Goal: Information Seeking & Learning: Learn about a topic

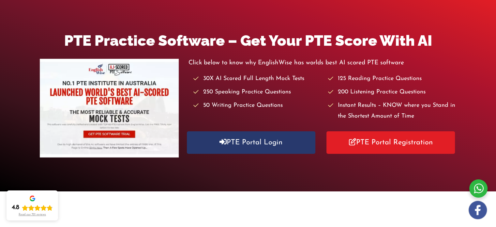
scroll to position [69, 0]
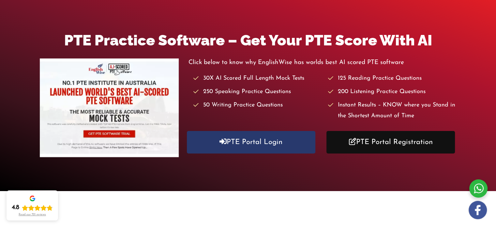
click at [367, 146] on link "PTE Portal Registration" at bounding box center [391, 142] width 129 height 23
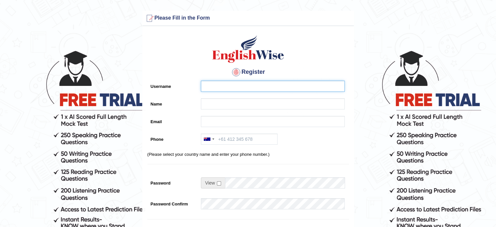
click at [251, 84] on input "Username" at bounding box center [273, 86] width 144 height 11
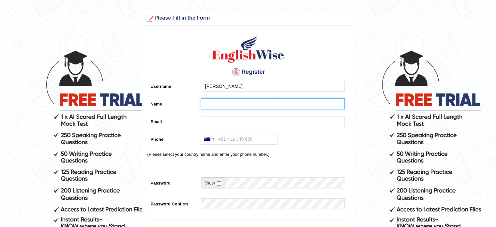
click at [240, 103] on input "Name" at bounding box center [273, 103] width 144 height 11
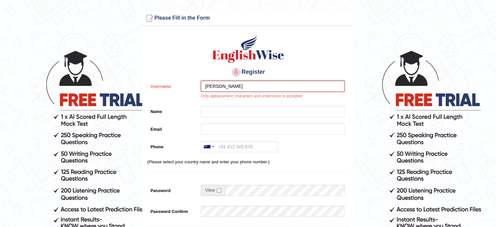
click at [244, 87] on input "[PERSON_NAME]" at bounding box center [273, 86] width 144 height 11
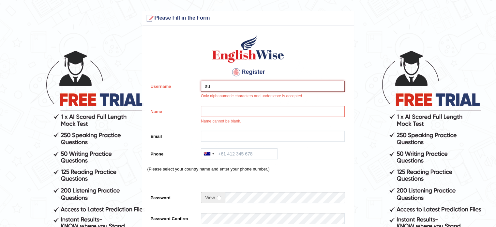
type input "s"
type input "sultanahabeeb535@gmail.com"
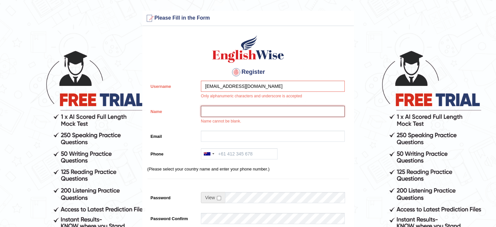
click at [238, 111] on input "Name" at bounding box center [273, 111] width 144 height 11
type input "[PERSON_NAME]"
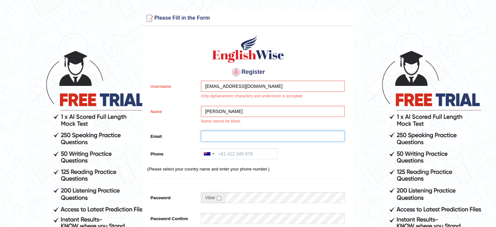
type input "sultanahabeeb535@gmail.com"
type input "+61412777977"
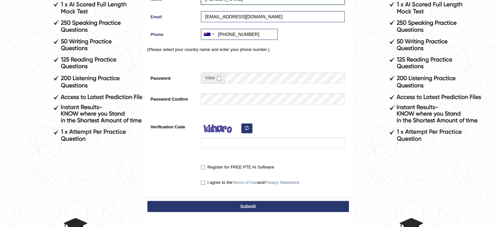
scroll to position [113, 0]
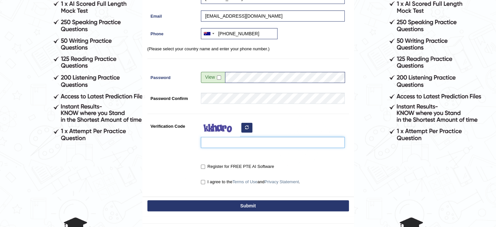
click at [226, 145] on input "Verification Code" at bounding box center [273, 142] width 144 height 11
type input "sazuwe"
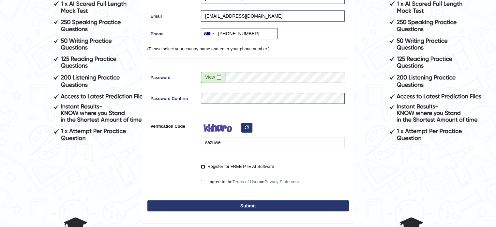
click at [201, 166] on input "Register for FREE PTE AI Software" at bounding box center [203, 166] width 4 height 4
checkbox input "true"
click at [205, 180] on input "I agree to the Terms of Use and Privacy Statement ." at bounding box center [203, 182] width 4 height 4
checkbox input "true"
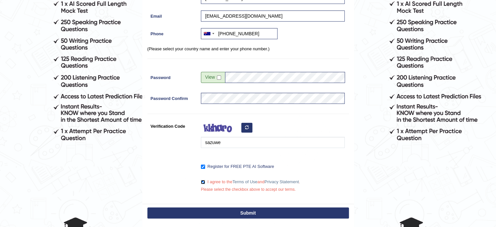
scroll to position [170, 0]
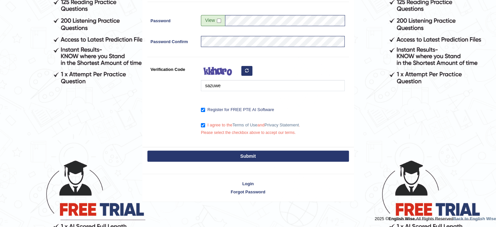
click at [231, 154] on button "Submit" at bounding box center [249, 155] width 202 height 11
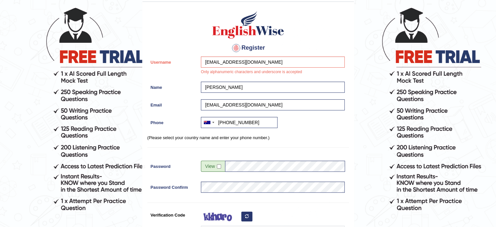
scroll to position [40, 0]
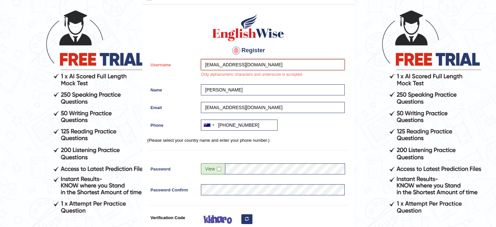
click at [276, 59] on input "sultanahabeeb535@gmail.com" at bounding box center [273, 64] width 144 height 11
click at [276, 65] on input "sultanahabeeb535@gmail.com" at bounding box center [273, 64] width 144 height 11
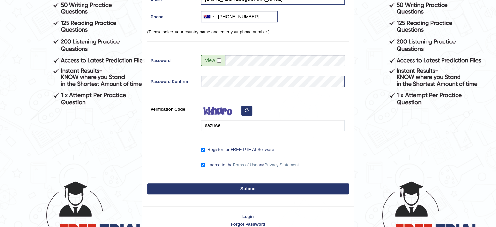
scroll to position [150, 0]
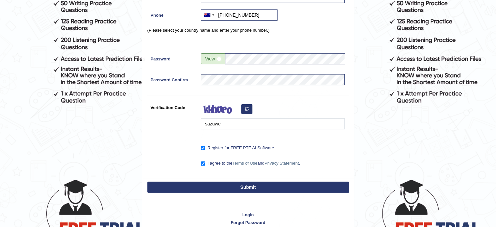
click at [240, 186] on button "Submit" at bounding box center [249, 186] width 202 height 11
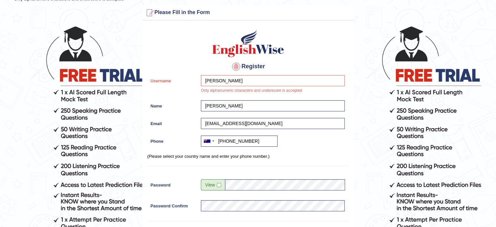
scroll to position [19, 0]
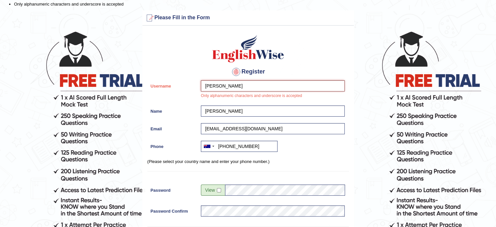
click at [248, 80] on input "sultana-habeeb" at bounding box center [273, 85] width 144 height 11
type input "s"
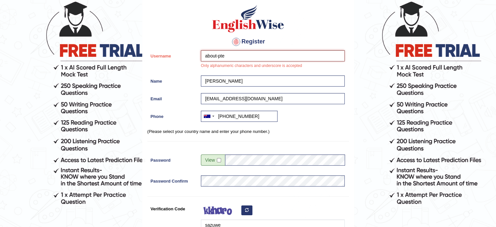
scroll to position [181, 0]
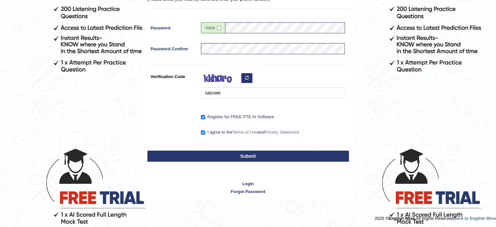
click at [242, 151] on button "Submit" at bounding box center [249, 155] width 202 height 11
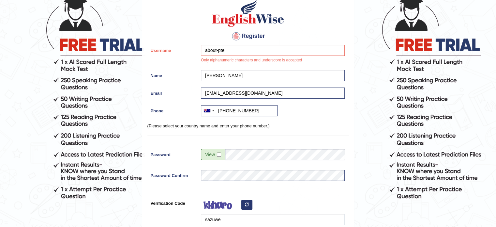
scroll to position [0, 0]
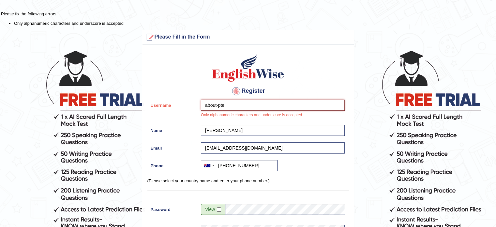
click at [240, 107] on input "about-pte" at bounding box center [273, 105] width 144 height 11
type input "a"
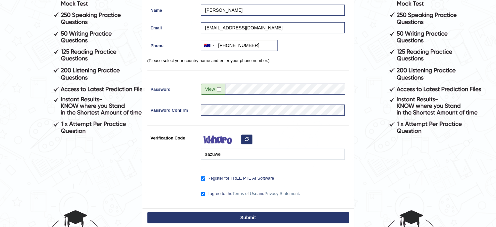
scroll to position [181, 0]
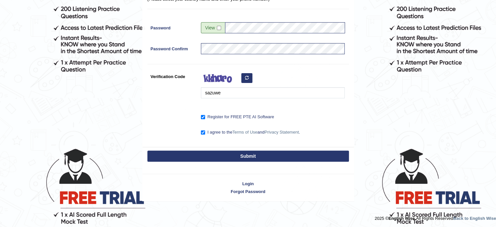
click at [250, 154] on button "Submit" at bounding box center [249, 155] width 202 height 11
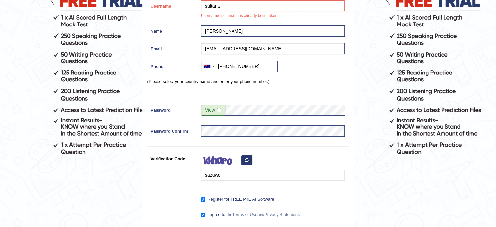
scroll to position [0, 0]
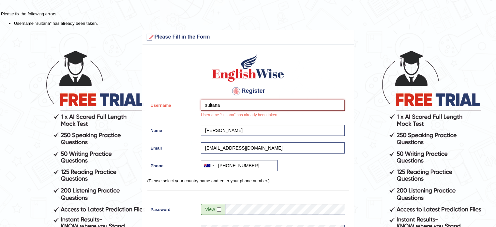
click at [230, 104] on input "sultana" at bounding box center [273, 105] width 144 height 11
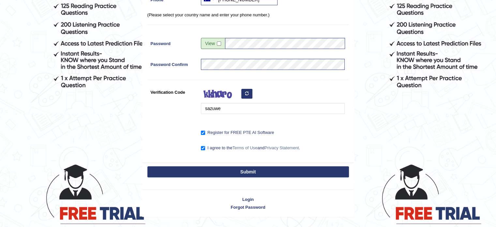
scroll to position [168, 0]
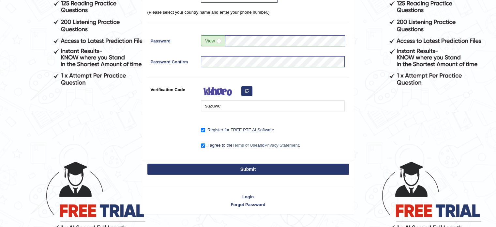
type input "sultana2020"
click at [243, 169] on button "Submit" at bounding box center [249, 169] width 202 height 11
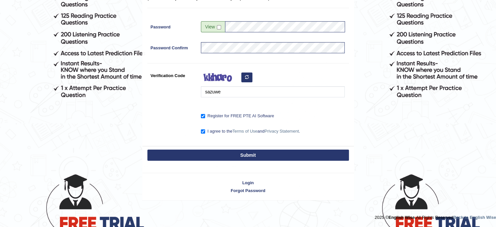
scroll to position [142, 0]
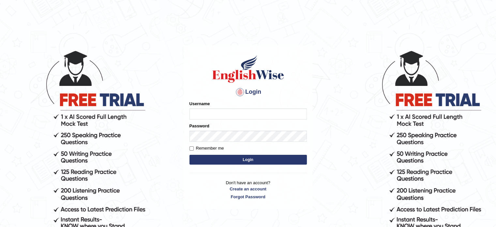
click at [235, 112] on input "Username" at bounding box center [248, 113] width 117 height 11
type input "sultana2020"
click at [227, 160] on button "Login" at bounding box center [248, 160] width 117 height 10
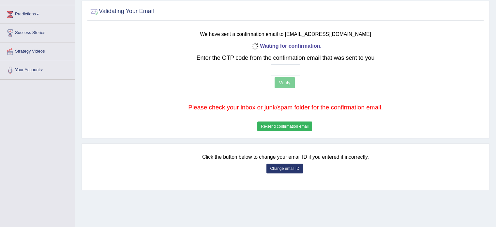
scroll to position [83, 0]
click at [291, 126] on button "Re-send confirmation email" at bounding box center [285, 126] width 55 height 10
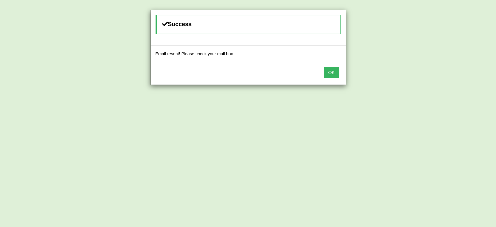
click at [326, 71] on button "OK" at bounding box center [331, 72] width 15 height 11
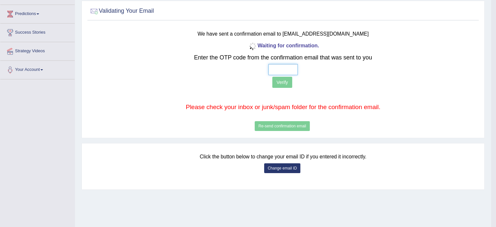
click at [285, 67] on input "text" at bounding box center [283, 69] width 29 height 11
type input "2 9 1 2"
click at [287, 82] on button "Verify" at bounding box center [283, 82] width 20 height 11
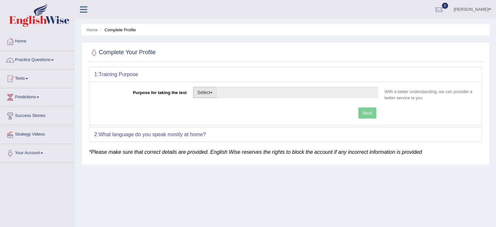
click at [209, 91] on button "Select" at bounding box center [205, 92] width 24 height 11
click at [211, 106] on link "Student Visa" at bounding box center [223, 106] width 58 height 8
type input "Student Visa"
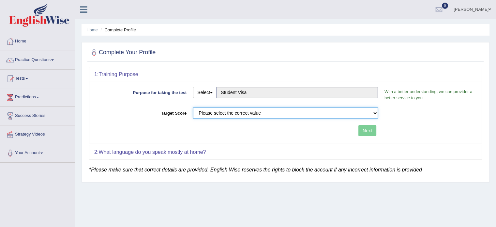
click at [362, 112] on select "Please select the correct value 50 (6 bands) 58 (6.5 bands) 65 (7 bands) 79 (8 …" at bounding box center [285, 112] width 185 height 11
select select "79"
click at [193, 107] on select "Please select the correct value 50 (6 bands) 58 (6.5 bands) 65 (7 bands) 79 (8 …" at bounding box center [285, 112] width 185 height 11
click at [372, 128] on button "Next" at bounding box center [368, 130] width 18 height 11
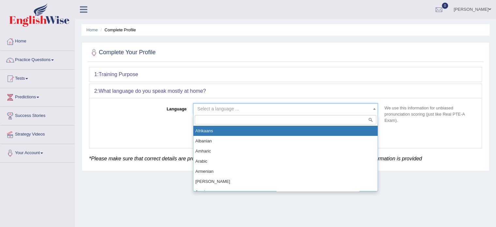
click at [376, 110] on span at bounding box center [374, 108] width 7 height 10
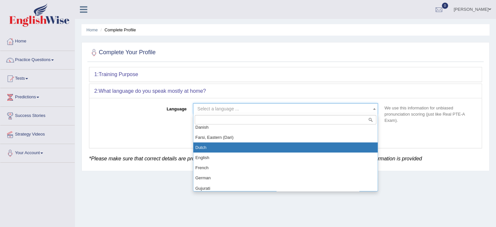
scroll to position [197, 0]
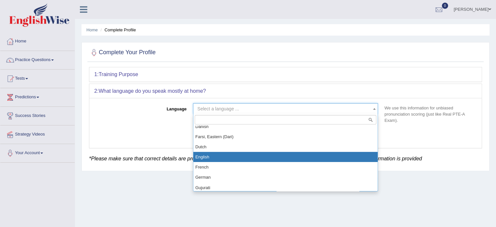
select select "English"
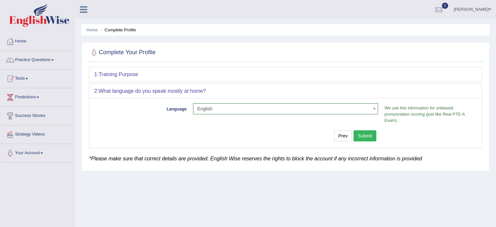
click at [370, 135] on button "Submit" at bounding box center [365, 135] width 23 height 11
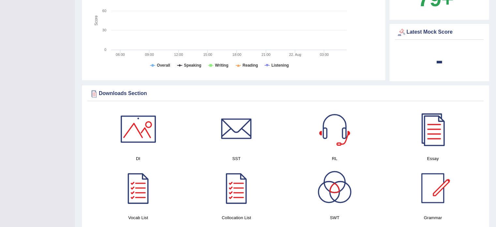
scroll to position [270, 0]
click at [168, 165] on link at bounding box center [138, 187] width 92 height 46
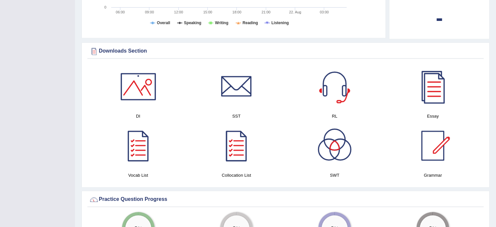
scroll to position [308, 0]
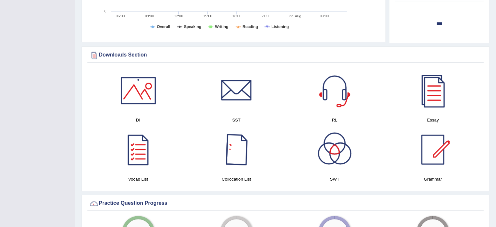
click at [235, 146] on div at bounding box center [237, 150] width 46 height 46
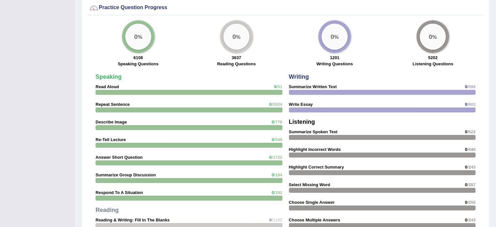
scroll to position [561, 0]
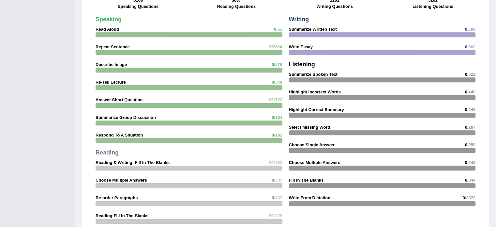
click at [149, 103] on div at bounding box center [189, 105] width 187 height 5
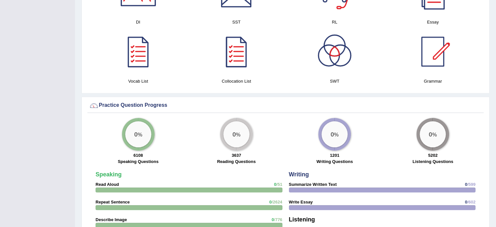
scroll to position [408, 0]
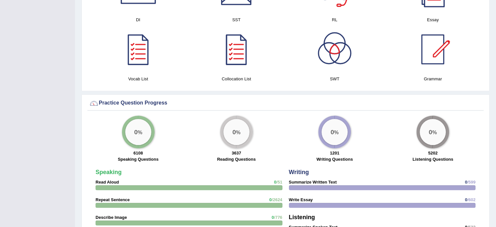
click at [150, 132] on div "0 %" at bounding box center [138, 132] width 26 height 26
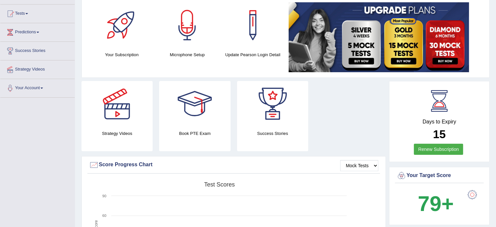
scroll to position [0, 0]
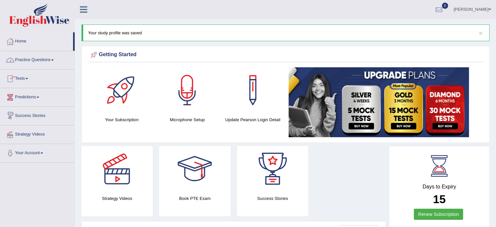
click at [30, 100] on link "Predictions" at bounding box center [37, 96] width 74 height 16
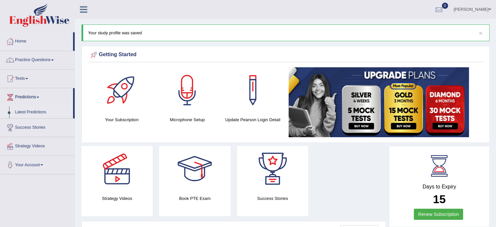
click at [31, 112] on link "Latest Predictions" at bounding box center [42, 112] width 61 height 12
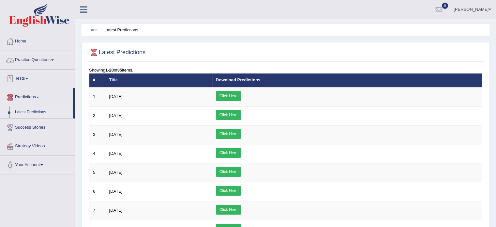
click at [40, 57] on link "Practice Questions" at bounding box center [37, 59] width 74 height 16
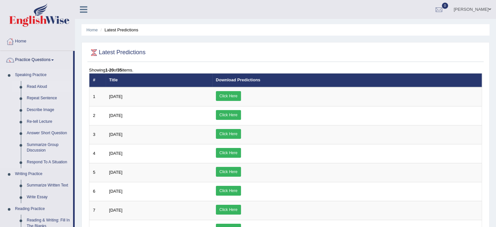
click at [37, 86] on link "Read Aloud" at bounding box center [48, 87] width 49 height 12
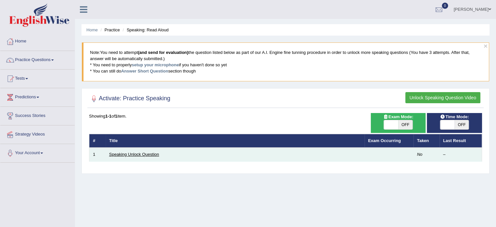
click at [142, 152] on link "Speaking Unlock Question" at bounding box center [134, 154] width 50 height 5
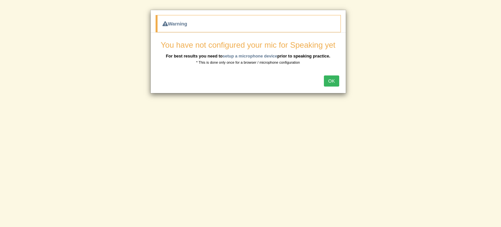
click at [336, 78] on button "OK" at bounding box center [331, 80] width 15 height 11
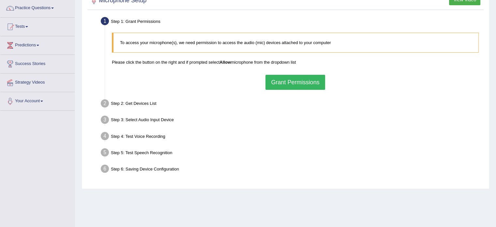
scroll to position [52, 0]
click at [294, 78] on button "Grant Permissions" at bounding box center [295, 81] width 59 height 15
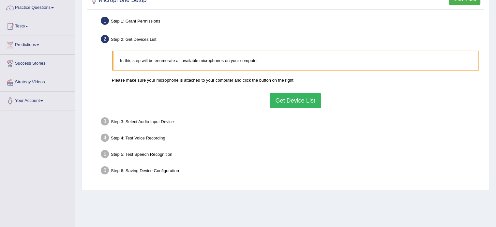
click at [291, 102] on button "Get Device List" at bounding box center [295, 100] width 51 height 15
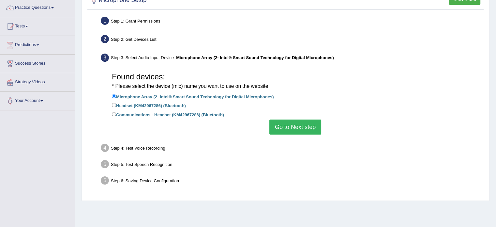
click at [301, 123] on button "Go to Next step" at bounding box center [296, 126] width 52 height 15
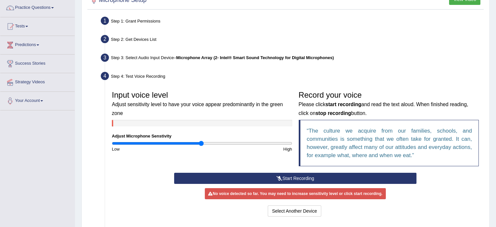
scroll to position [116, 0]
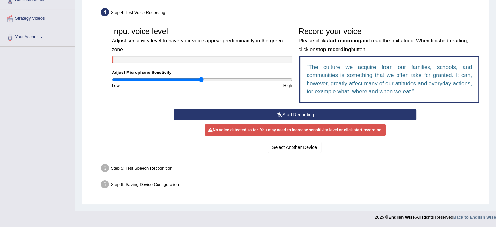
click at [289, 112] on button "Start Recording" at bounding box center [295, 114] width 242 height 11
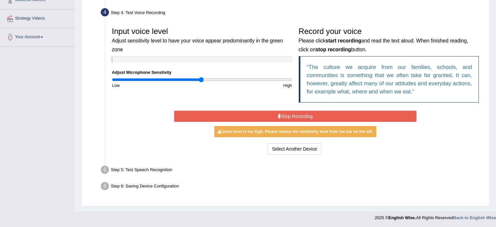
click at [299, 116] on button "Stop Recording" at bounding box center [295, 116] width 242 height 11
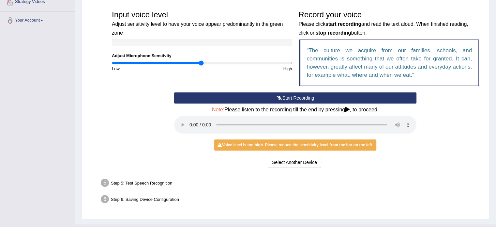
scroll to position [133, 0]
click at [348, 109] on icon at bounding box center [347, 108] width 5 height 5
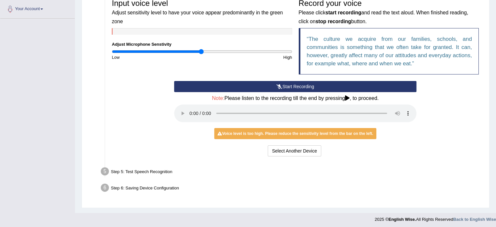
scroll to position [144, 0]
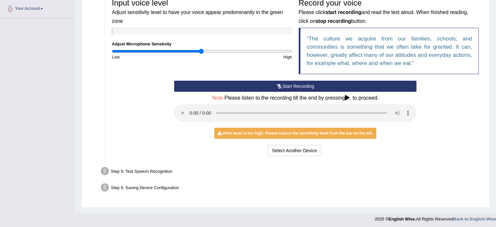
click at [253, 131] on div "Voice level is too high. Please reduce the sensitivity level from the bar on th…" at bounding box center [295, 133] width 162 height 11
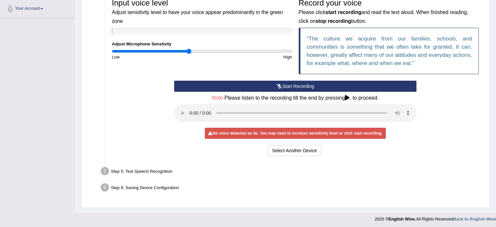
click at [188, 52] on input "range" at bounding box center [202, 51] width 180 height 5
click at [349, 98] on icon at bounding box center [347, 97] width 5 height 5
click at [308, 85] on button "Start Recording" at bounding box center [295, 86] width 242 height 11
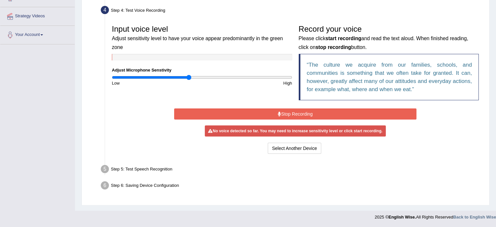
scroll to position [116, 0]
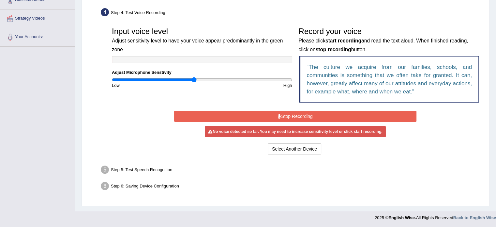
type input "0.92"
click at [195, 79] on input "range" at bounding box center [202, 79] width 180 height 5
click at [301, 116] on button "Stop Recording" at bounding box center [295, 116] width 242 height 11
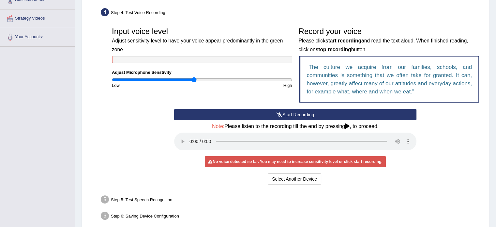
click at [301, 116] on button "Start Recording" at bounding box center [295, 114] width 242 height 11
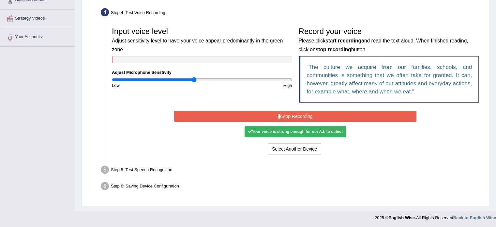
click at [297, 129] on div "Your voice is strong enough for our A.I. to detect" at bounding box center [295, 131] width 101 height 11
click at [301, 115] on button "Stop Recording" at bounding box center [295, 116] width 242 height 11
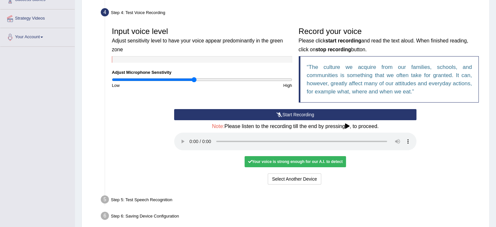
click at [274, 161] on div "Your voice is strong enough for our A.I. to detect" at bounding box center [295, 161] width 101 height 11
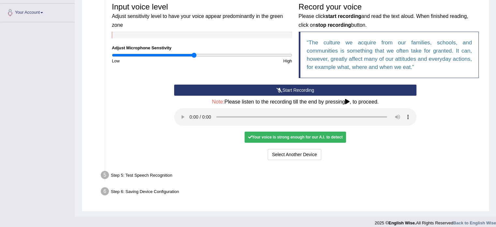
scroll to position [146, 0]
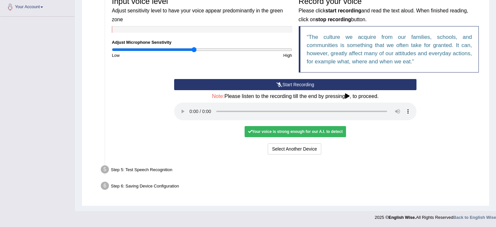
click at [162, 167] on div "Step 5: Test Speech Recognition" at bounding box center [292, 170] width 389 height 14
click at [162, 182] on div "Step 6: Saving Device Configuration" at bounding box center [292, 187] width 389 height 14
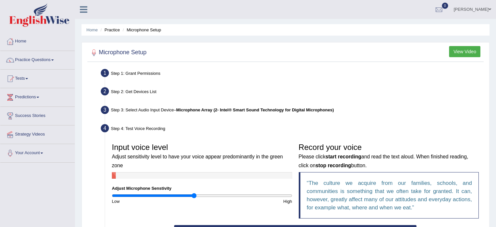
scroll to position [0, 0]
click at [471, 48] on button "View Video" at bounding box center [464, 51] width 31 height 11
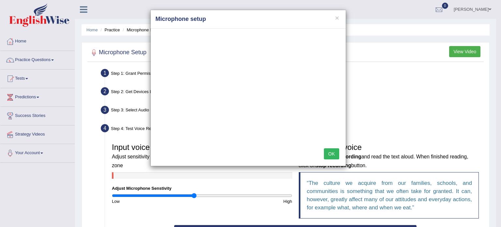
click at [334, 153] on button "OK" at bounding box center [331, 153] width 15 height 11
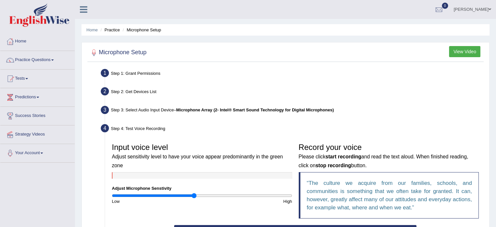
scroll to position [146, 0]
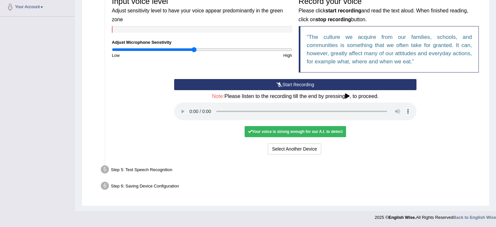
click at [293, 132] on div "Your voice is strong enough for our A.I. to detect" at bounding box center [295, 131] width 101 height 11
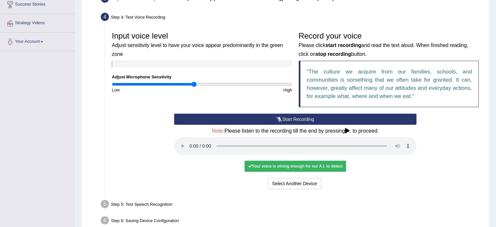
scroll to position [110, 0]
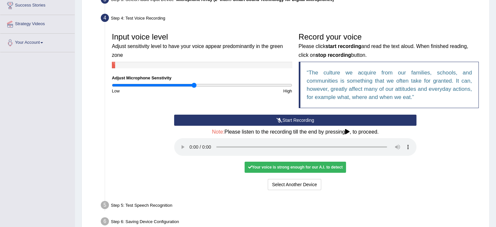
click at [350, 129] on icon at bounding box center [347, 131] width 5 height 5
click at [348, 131] on icon at bounding box center [347, 131] width 5 height 5
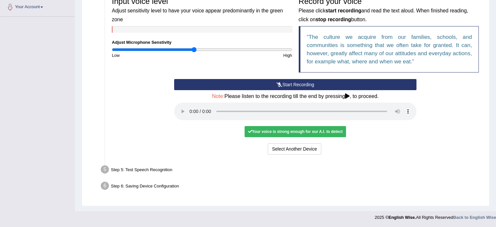
scroll to position [0, 0]
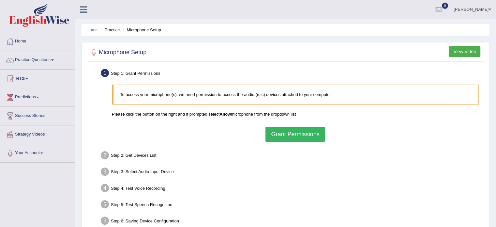
click at [280, 132] on button "Grant Permissions" at bounding box center [295, 134] width 59 height 15
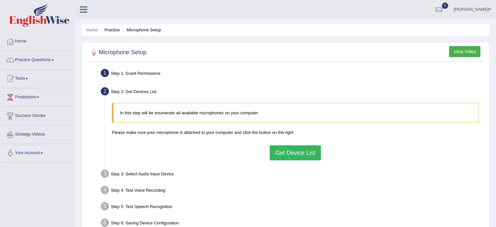
click at [287, 151] on button "Get Device List" at bounding box center [295, 152] width 51 height 15
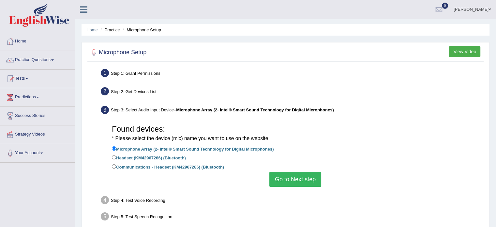
click at [300, 180] on button "Go to Next step" at bounding box center [296, 179] width 52 height 15
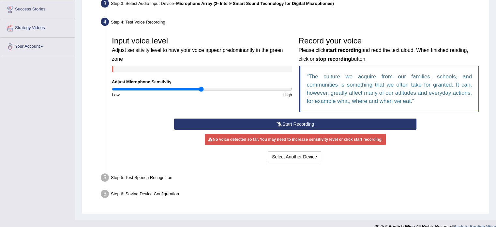
scroll to position [116, 0]
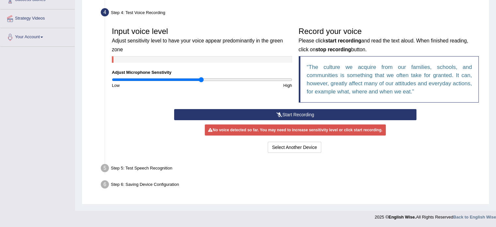
click at [296, 113] on button "Start Recording" at bounding box center [295, 114] width 242 height 11
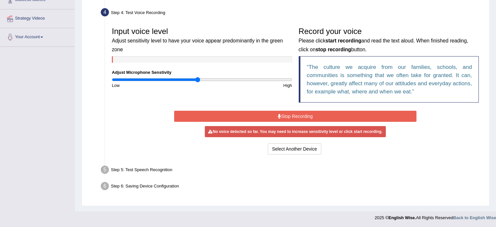
click at [197, 79] on input "range" at bounding box center [202, 79] width 180 height 5
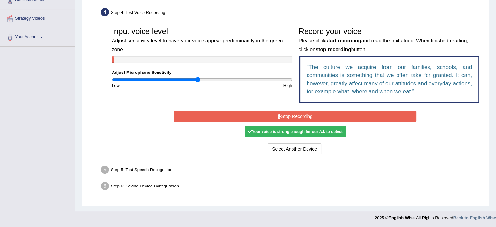
click at [294, 115] on button "Stop Recording" at bounding box center [295, 116] width 242 height 11
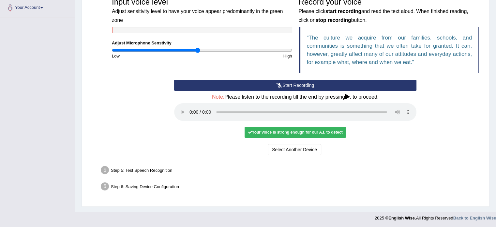
scroll to position [146, 0]
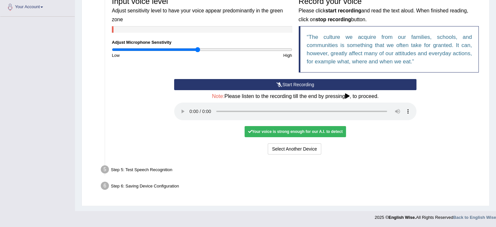
click at [155, 169] on div "Step 5: Test Speech Recognition" at bounding box center [292, 170] width 389 height 14
click at [286, 149] on button "Select Another Device" at bounding box center [295, 148] width 54 height 11
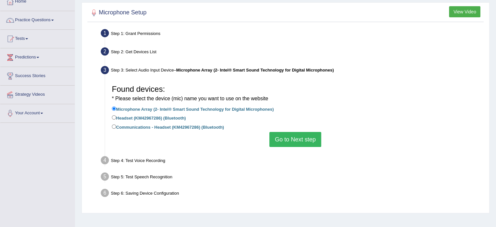
scroll to position [39, 0]
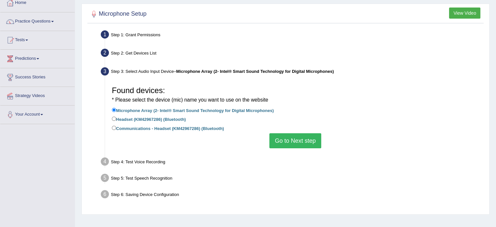
click at [305, 139] on button "Go to Next step" at bounding box center [296, 140] width 52 height 15
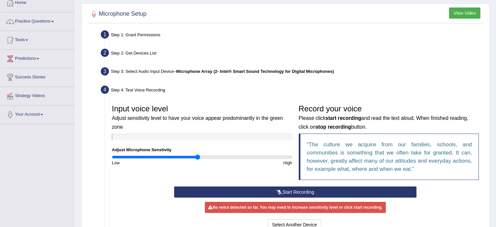
scroll to position [116, 0]
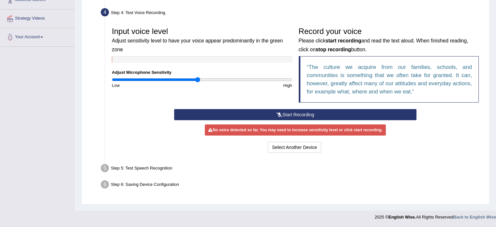
click at [294, 112] on button "Start Recording" at bounding box center [295, 114] width 242 height 11
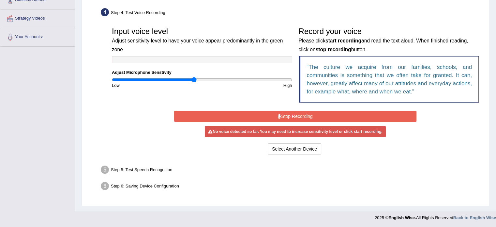
click at [194, 79] on input "range" at bounding box center [202, 79] width 180 height 5
click at [190, 79] on input "range" at bounding box center [202, 79] width 180 height 5
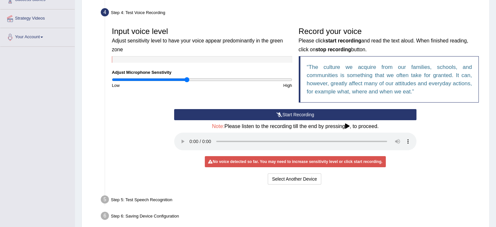
type input "0.84"
click at [187, 78] on input "range" at bounding box center [202, 79] width 180 height 5
click at [285, 116] on button "Start Recording" at bounding box center [295, 114] width 242 height 11
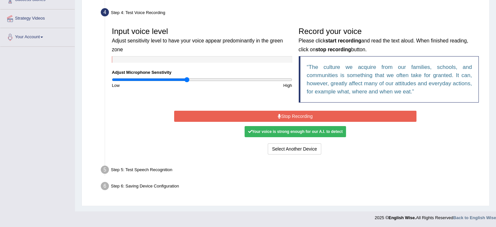
click at [292, 117] on button "Stop Recording" at bounding box center [295, 116] width 242 height 11
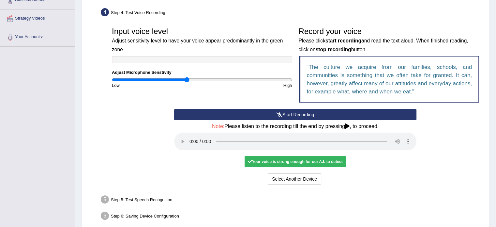
click at [347, 126] on icon at bounding box center [347, 125] width 5 height 5
click at [348, 126] on icon at bounding box center [347, 125] width 5 height 5
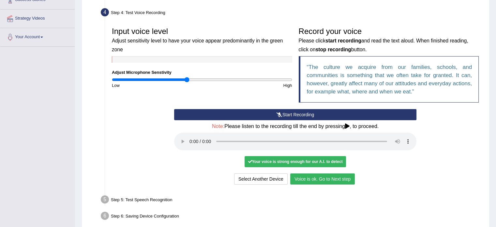
click at [326, 178] on button "Voice is ok. Go to Next step" at bounding box center [322, 178] width 65 height 11
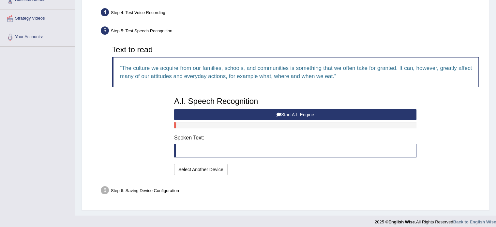
click at [207, 150] on blockquote at bounding box center [295, 151] width 242 height 14
click at [277, 114] on icon at bounding box center [279, 114] width 5 height 5
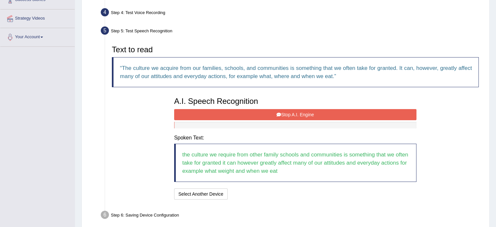
scroll to position [144, 0]
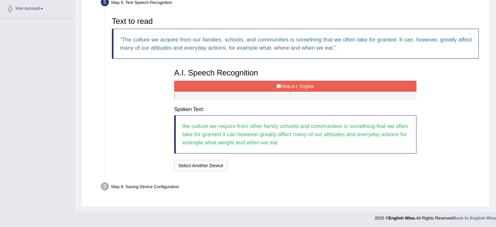
click at [299, 85] on button "Stop A.I. Engine" at bounding box center [295, 86] width 242 height 11
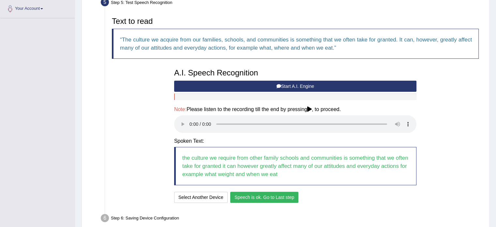
click at [258, 199] on button "Speech is ok. Go to Last step" at bounding box center [264, 197] width 68 height 11
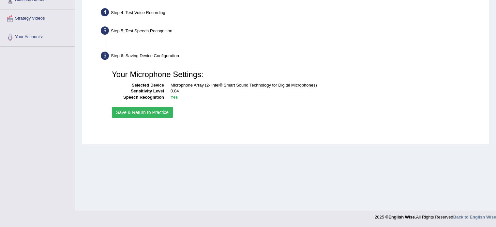
scroll to position [116, 0]
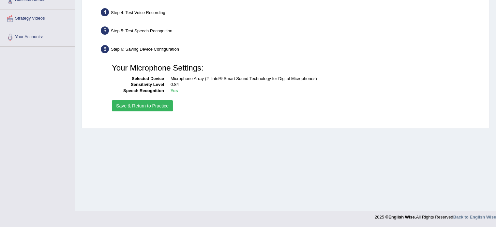
click at [147, 104] on button "Save & Return to Practice" at bounding box center [142, 105] width 61 height 11
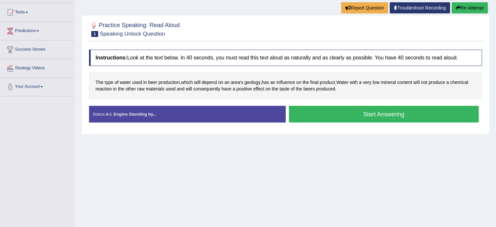
scroll to position [67, 0]
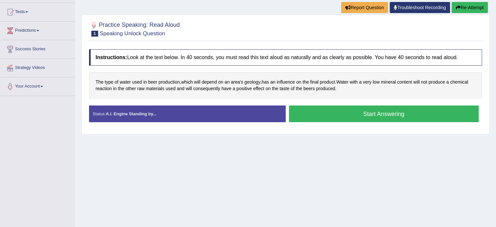
click at [333, 112] on button "Start Answering" at bounding box center [384, 113] width 190 height 17
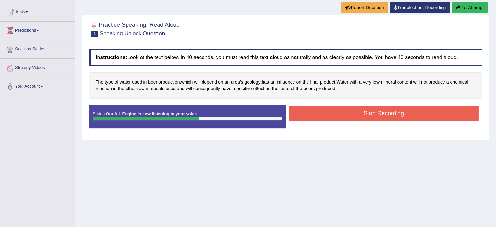
click at [369, 106] on button "Stop Recording" at bounding box center [384, 113] width 190 height 15
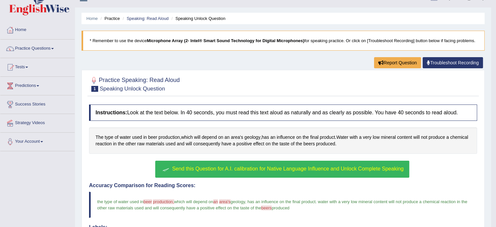
scroll to position [0, 0]
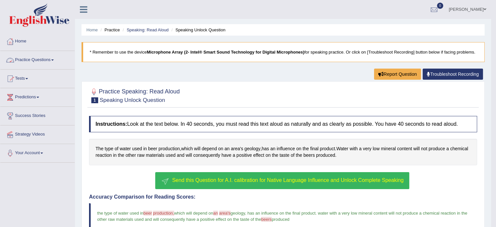
click at [45, 59] on link "Practice Questions" at bounding box center [37, 59] width 74 height 16
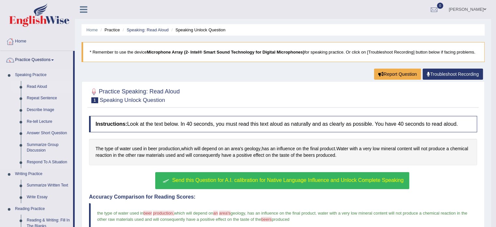
click at [39, 89] on link "Read Aloud" at bounding box center [48, 87] width 49 height 12
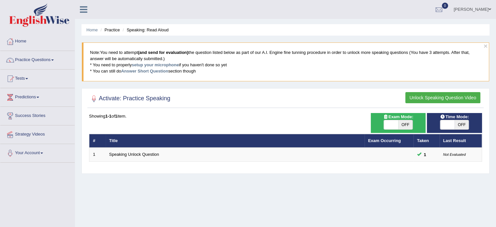
click at [28, 58] on link "Practice Questions" at bounding box center [37, 59] width 74 height 16
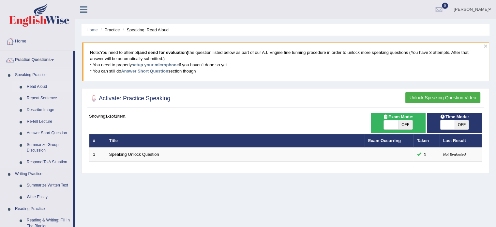
click at [33, 84] on link "Read Aloud" at bounding box center [48, 87] width 49 height 12
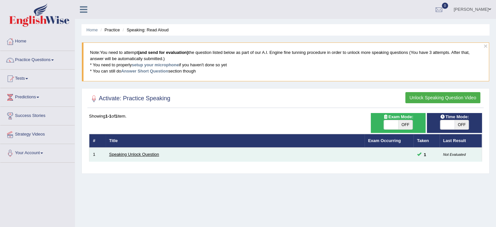
click at [154, 153] on link "Speaking Unlock Question" at bounding box center [134, 154] width 50 height 5
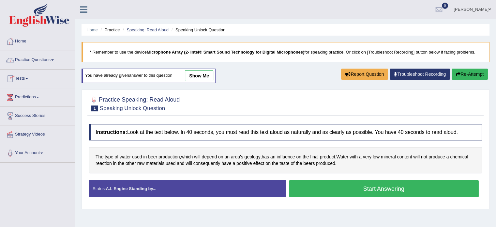
click at [153, 30] on link "Speaking: Read Aloud" at bounding box center [148, 29] width 42 height 5
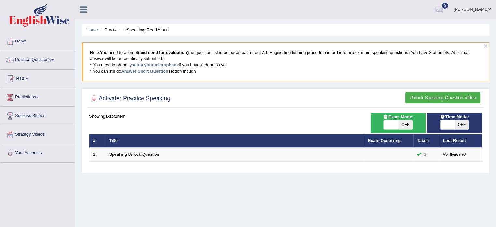
click at [134, 71] on link "Answer Short Question" at bounding box center [144, 71] width 47 height 5
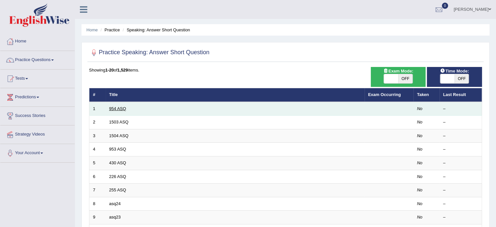
click at [120, 109] on link "954 ASQ" at bounding box center [117, 108] width 17 height 5
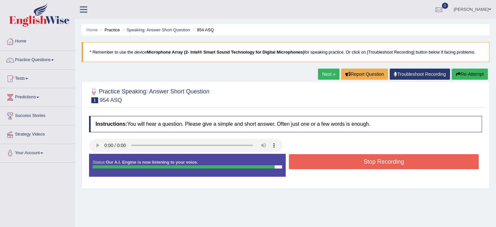
click at [358, 160] on button "Stop Recording" at bounding box center [384, 161] width 190 height 15
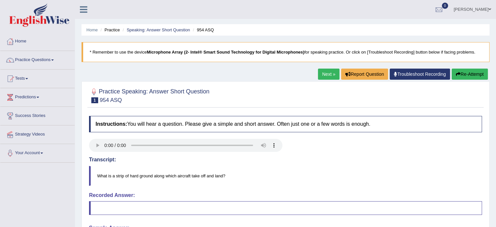
click at [321, 75] on link "Next »" at bounding box center [329, 74] width 22 height 11
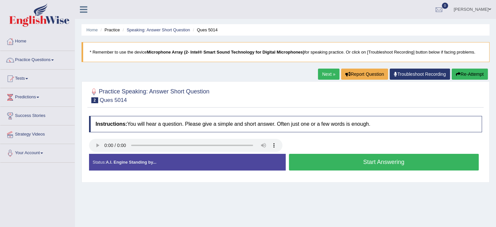
click at [353, 163] on button "Start Answering" at bounding box center [384, 162] width 190 height 17
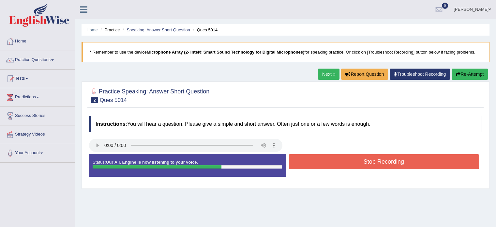
click at [353, 163] on button "Stop Recording" at bounding box center [384, 161] width 190 height 15
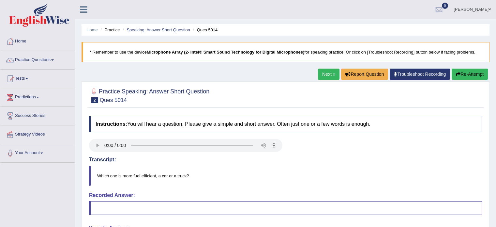
click at [327, 70] on link "Next »" at bounding box center [329, 74] width 22 height 11
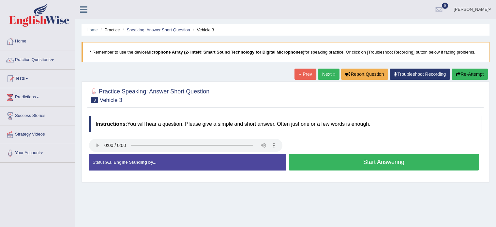
click at [362, 164] on button "Start Answering" at bounding box center [384, 162] width 190 height 17
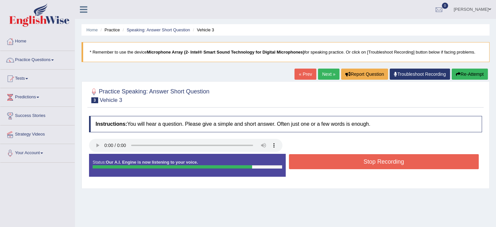
click at [329, 158] on button "Stop Recording" at bounding box center [384, 161] width 190 height 15
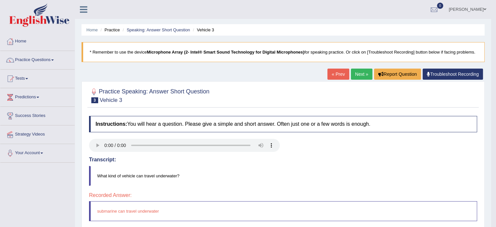
click at [359, 70] on link "Next »" at bounding box center [362, 74] width 22 height 11
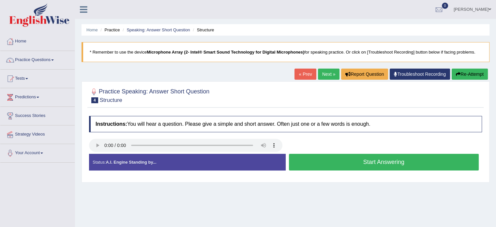
click at [333, 163] on button "Start Answering" at bounding box center [384, 162] width 190 height 17
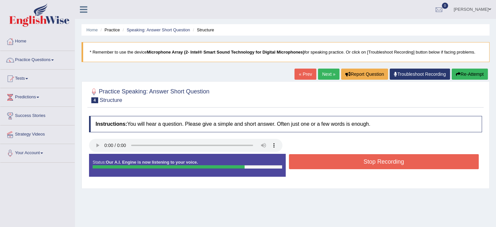
click at [333, 163] on button "Stop Recording" at bounding box center [384, 161] width 190 height 15
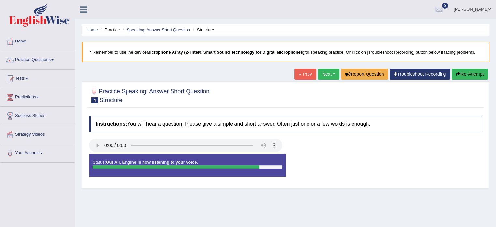
click at [333, 163] on div "Status: Our A.I. Engine is now listening to your voice. Start Answering Stop Re…" at bounding box center [285, 168] width 393 height 29
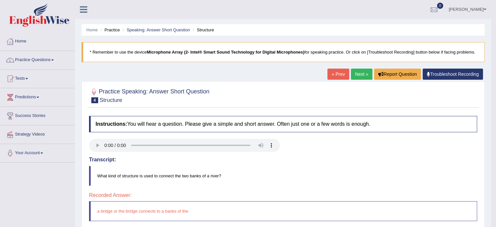
click at [31, 60] on link "Practice Questions" at bounding box center [37, 59] width 74 height 16
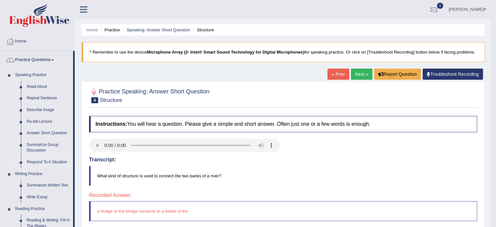
click at [40, 162] on link "Respond To A Situation" at bounding box center [48, 162] width 49 height 12
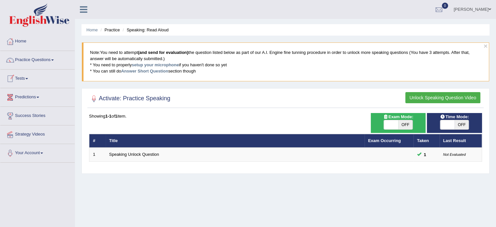
click at [44, 77] on link "Tests" at bounding box center [37, 78] width 74 height 16
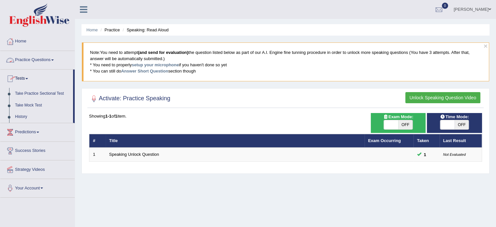
click at [47, 57] on link "Practice Questions" at bounding box center [37, 59] width 74 height 16
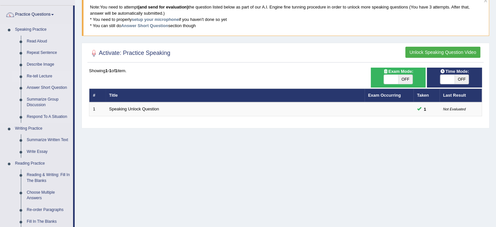
scroll to position [46, 0]
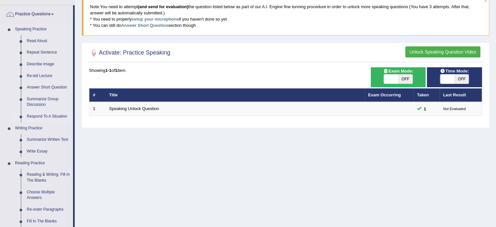
click at [41, 116] on link "Respond To A Situation" at bounding box center [48, 117] width 49 height 12
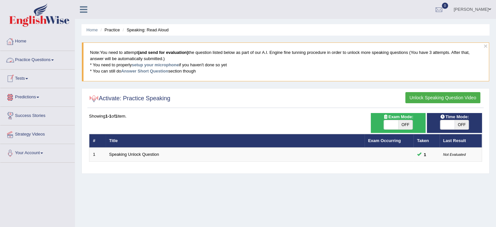
click at [30, 60] on link "Practice Questions" at bounding box center [37, 59] width 74 height 16
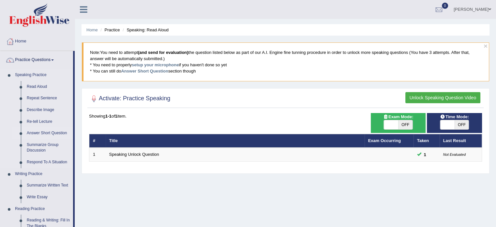
click at [37, 133] on link "Answer Short Question" at bounding box center [48, 133] width 49 height 12
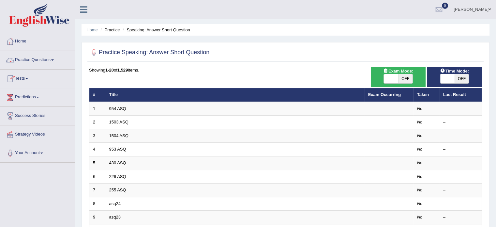
click at [41, 58] on link "Practice Questions" at bounding box center [37, 59] width 74 height 16
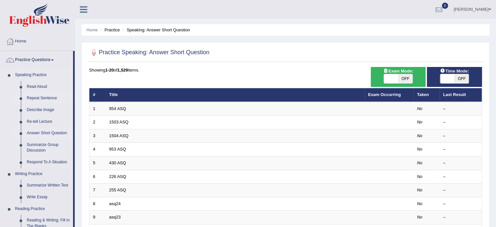
click at [40, 98] on link "Repeat Sentence" at bounding box center [48, 98] width 49 height 12
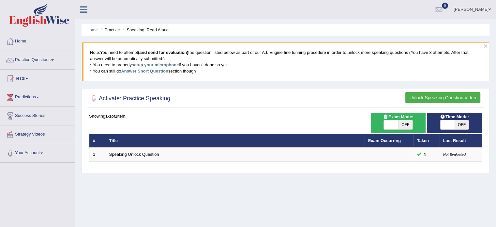
click at [43, 60] on link "Practice Questions" at bounding box center [37, 59] width 74 height 16
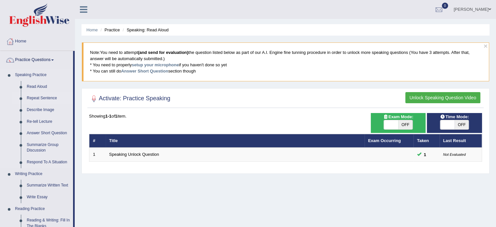
click at [43, 96] on link "Repeat Sentence" at bounding box center [48, 98] width 49 height 12
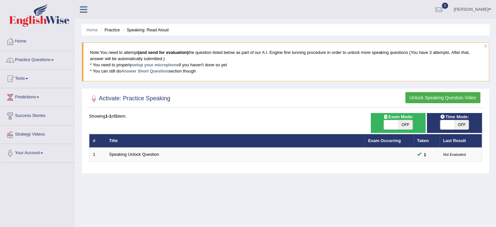
click at [54, 58] on link "Practice Questions" at bounding box center [37, 59] width 74 height 16
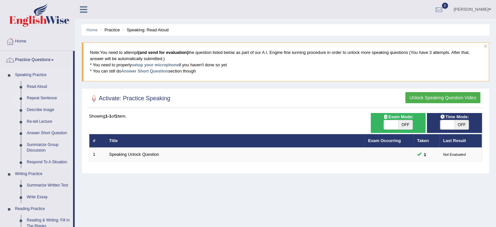
click at [23, 99] on li "Repeat Sentence" at bounding box center [42, 98] width 61 height 12
click at [47, 98] on link "Repeat Sentence" at bounding box center [48, 98] width 49 height 12
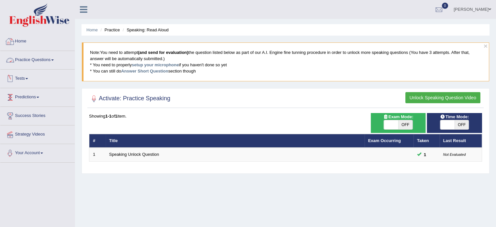
click at [22, 39] on link "Home" at bounding box center [37, 40] width 74 height 16
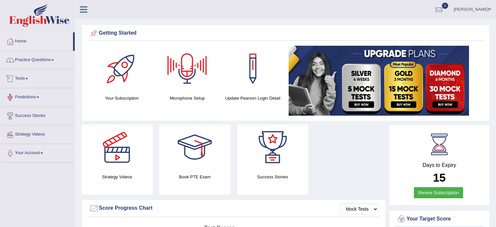
click at [28, 78] on span at bounding box center [26, 78] width 3 height 1
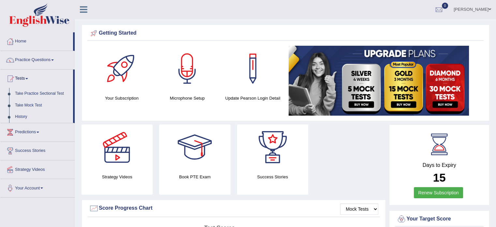
click at [31, 94] on link "Take Practice Sectional Test" at bounding box center [42, 94] width 61 height 12
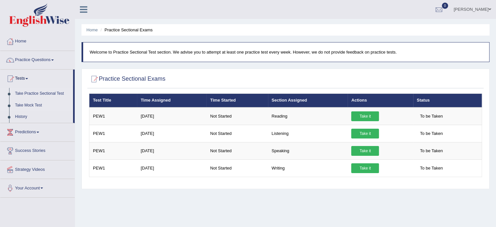
click at [31, 105] on link "Take Mock Test" at bounding box center [42, 106] width 61 height 12
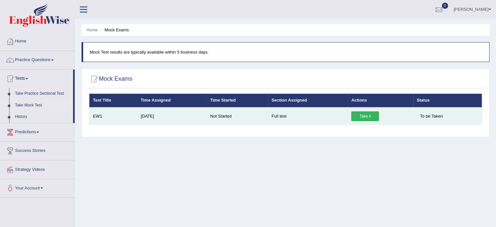
click at [365, 114] on link "Take it" at bounding box center [366, 116] width 28 height 10
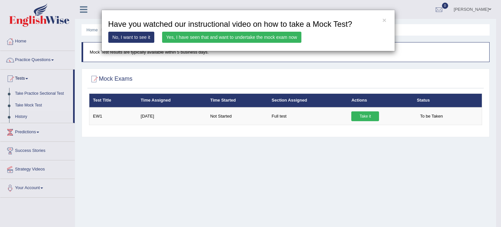
click at [136, 39] on link "No, I want to see it" at bounding box center [131, 37] width 46 height 11
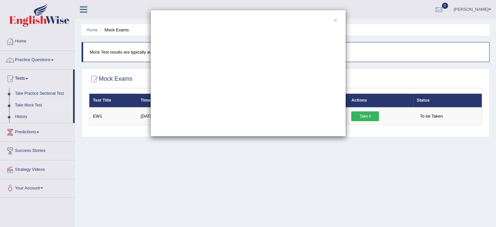
click at [297, 144] on div "×" at bounding box center [248, 113] width 496 height 227
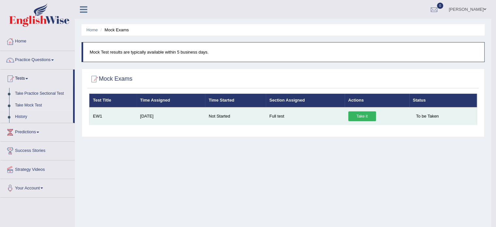
click at [366, 112] on link "Take it" at bounding box center [363, 116] width 28 height 10
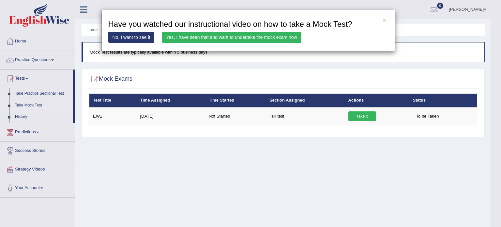
click at [137, 36] on link "No, I want to see it" at bounding box center [131, 37] width 46 height 11
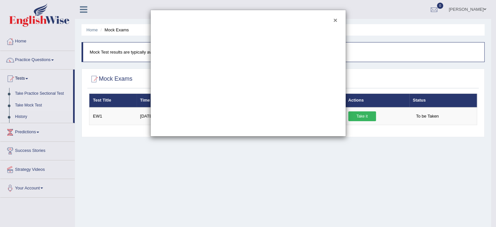
click at [335, 19] on button "×" at bounding box center [336, 20] width 4 height 7
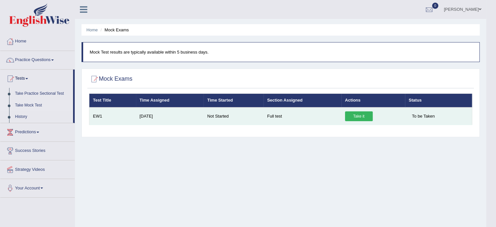
click at [359, 115] on link "Take it" at bounding box center [359, 116] width 28 height 10
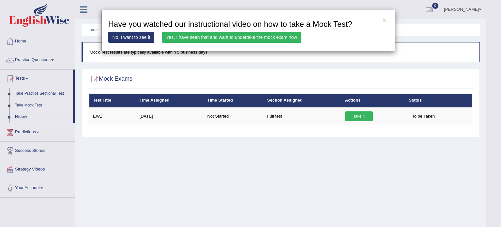
click at [204, 37] on link "Yes, I have seen that and want to undertake the mock exam now" at bounding box center [231, 37] width 139 height 11
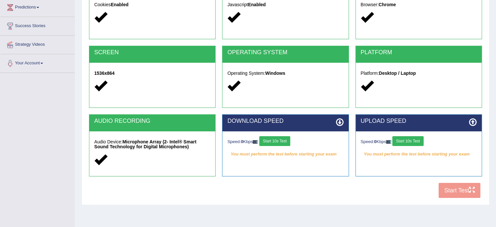
scroll to position [116, 0]
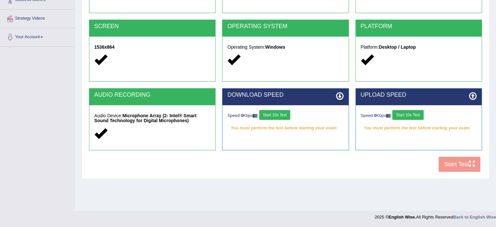
click at [280, 115] on button "Start 10s Test" at bounding box center [274, 115] width 31 height 10
click at [405, 115] on button "Start 10s Test" at bounding box center [408, 115] width 31 height 10
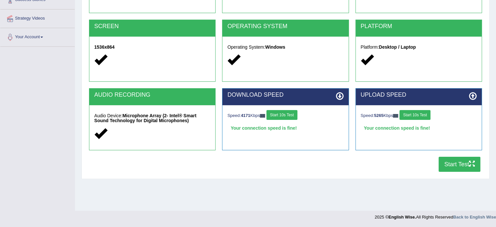
click at [454, 163] on button "Start Test" at bounding box center [460, 164] width 42 height 15
